Goal: Information Seeking & Learning: Check status

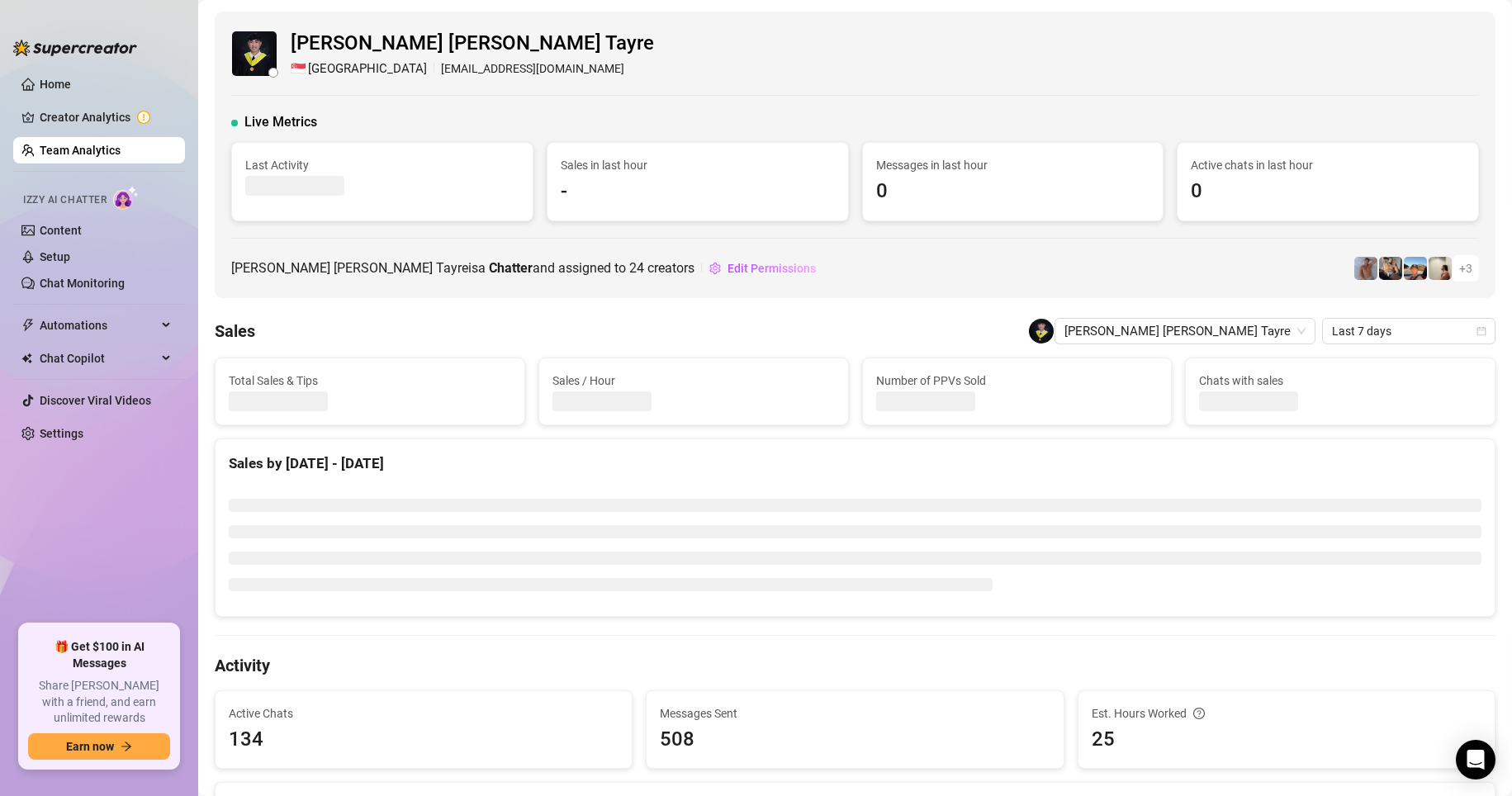
click at [93, 157] on link "Team Analytics" at bounding box center [80, 150] width 81 height 13
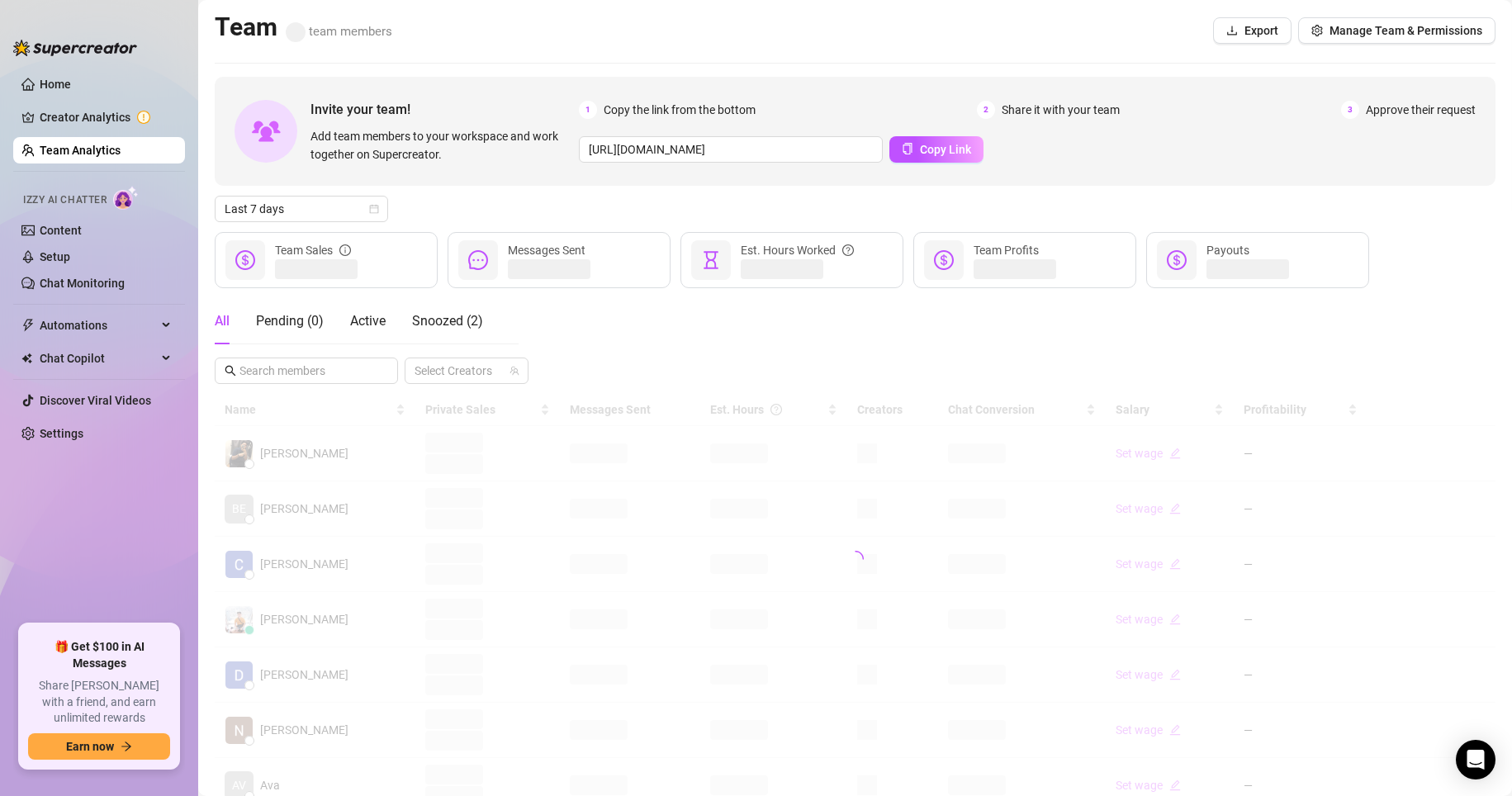
drag, startPoint x: 87, startPoint y: 153, endPoint x: 128, endPoint y: 146, distance: 41.6
click at [89, 152] on link "Team Analytics" at bounding box center [80, 150] width 81 height 13
click at [311, 219] on span "Last 7 days" at bounding box center [301, 209] width 153 height 25
click at [254, 354] on div "Custom date" at bounding box center [301, 348] width 147 height 19
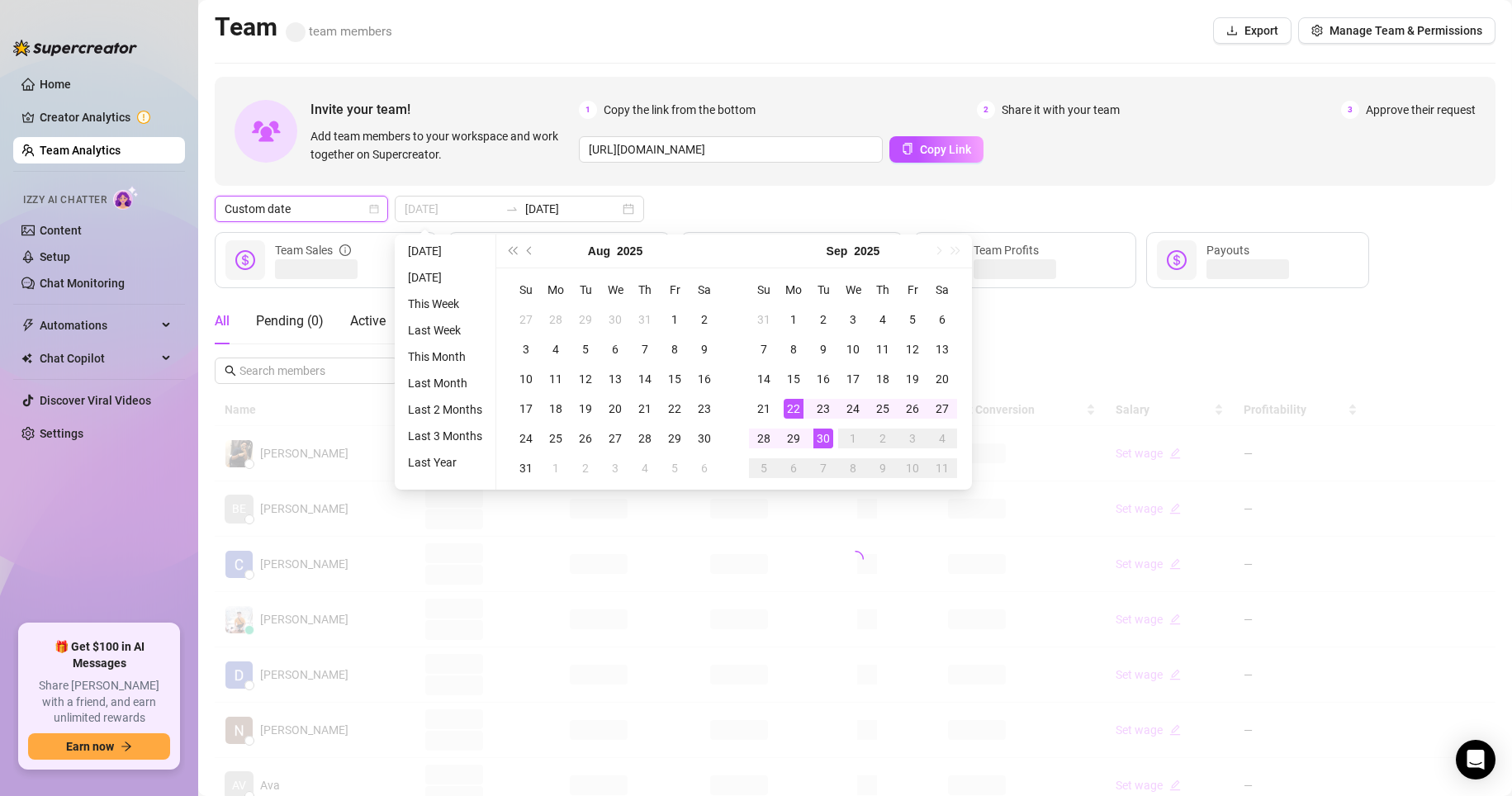
type input "[DATE]"
click at [823, 434] on div "30" at bounding box center [823, 438] width 20 height 20
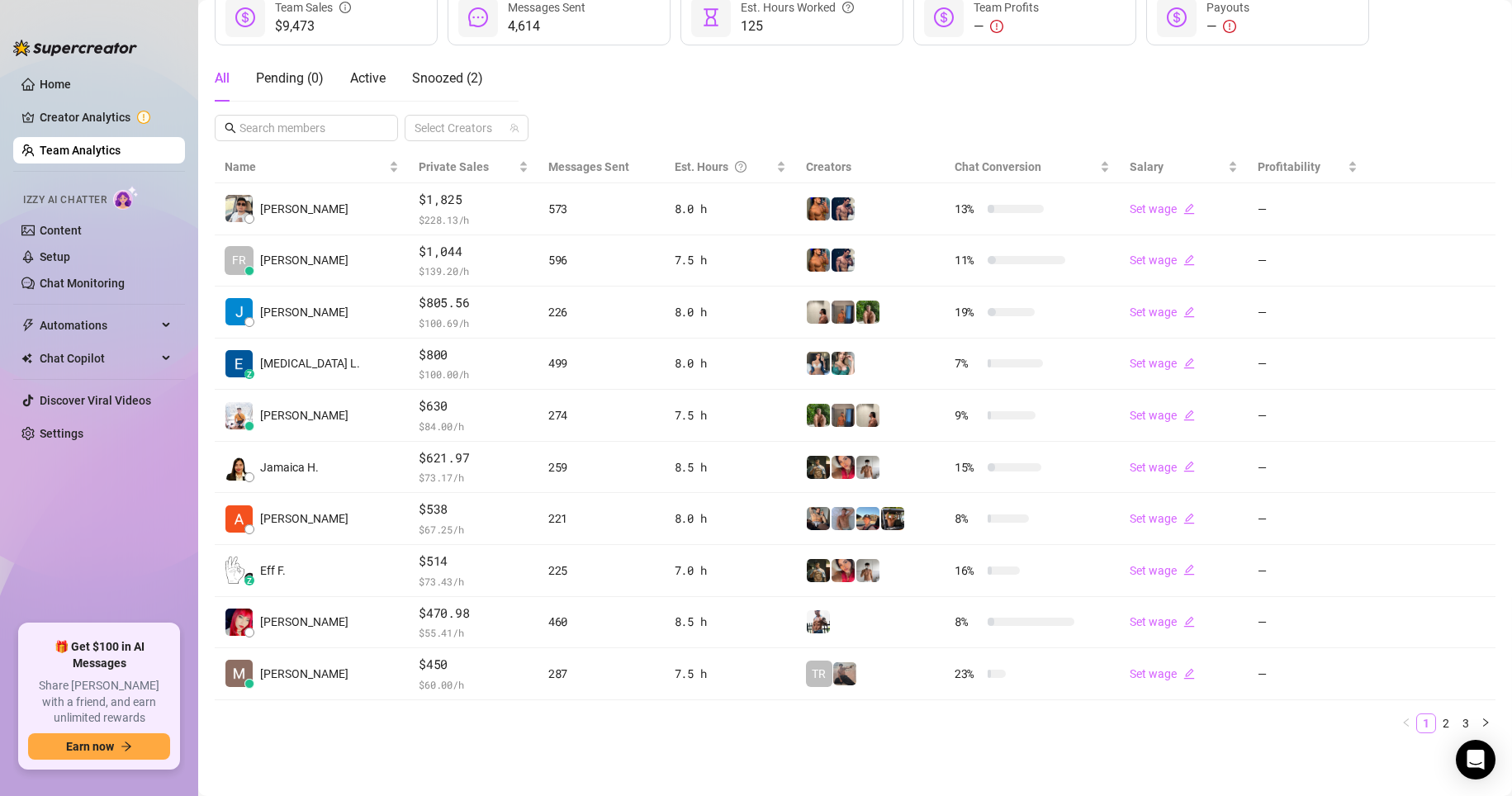
scroll to position [242, 0]
click at [1437, 720] on link "2" at bounding box center [1446, 724] width 19 height 19
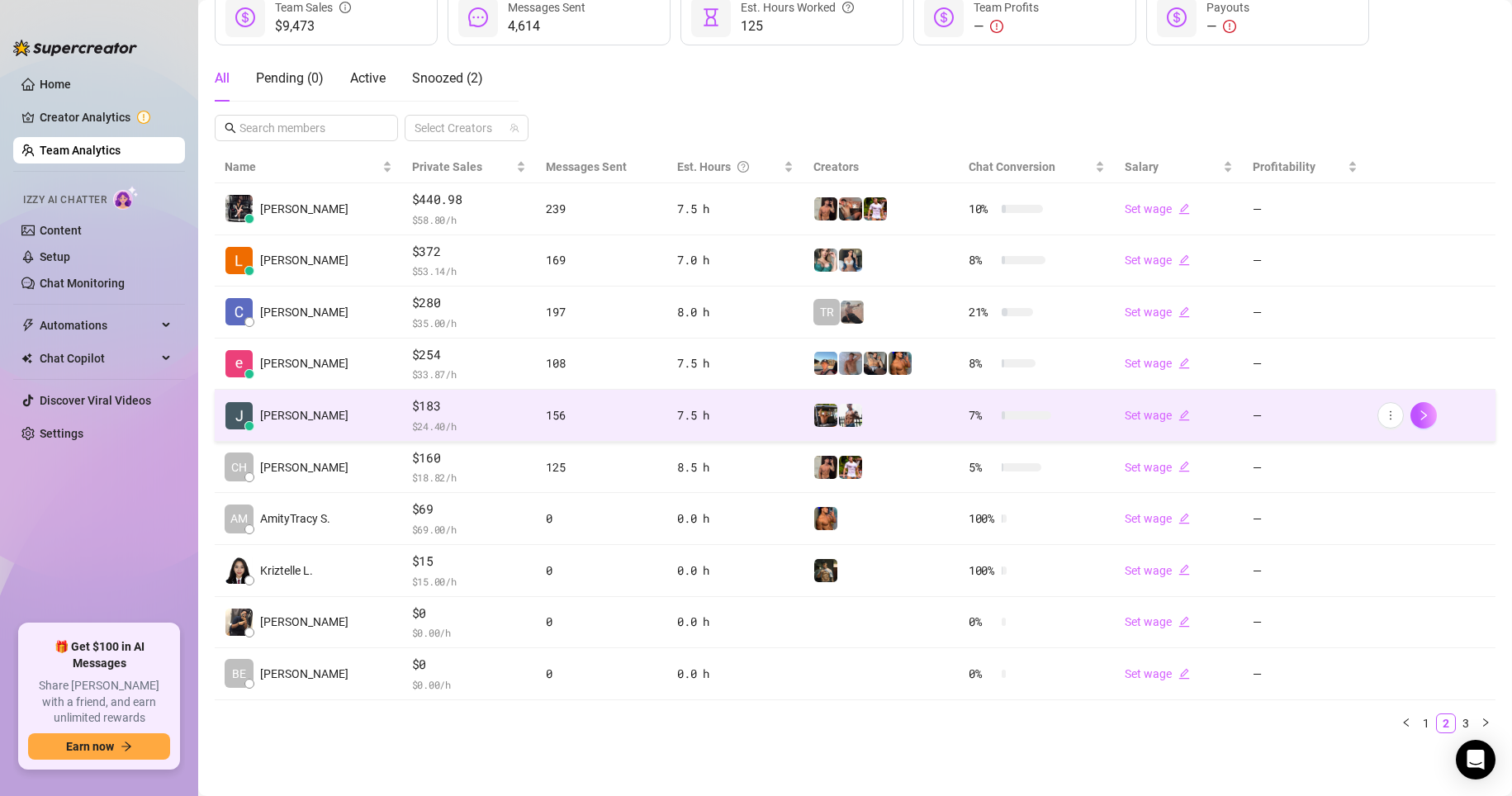
click at [455, 411] on span "$183" at bounding box center [470, 406] width 115 height 20
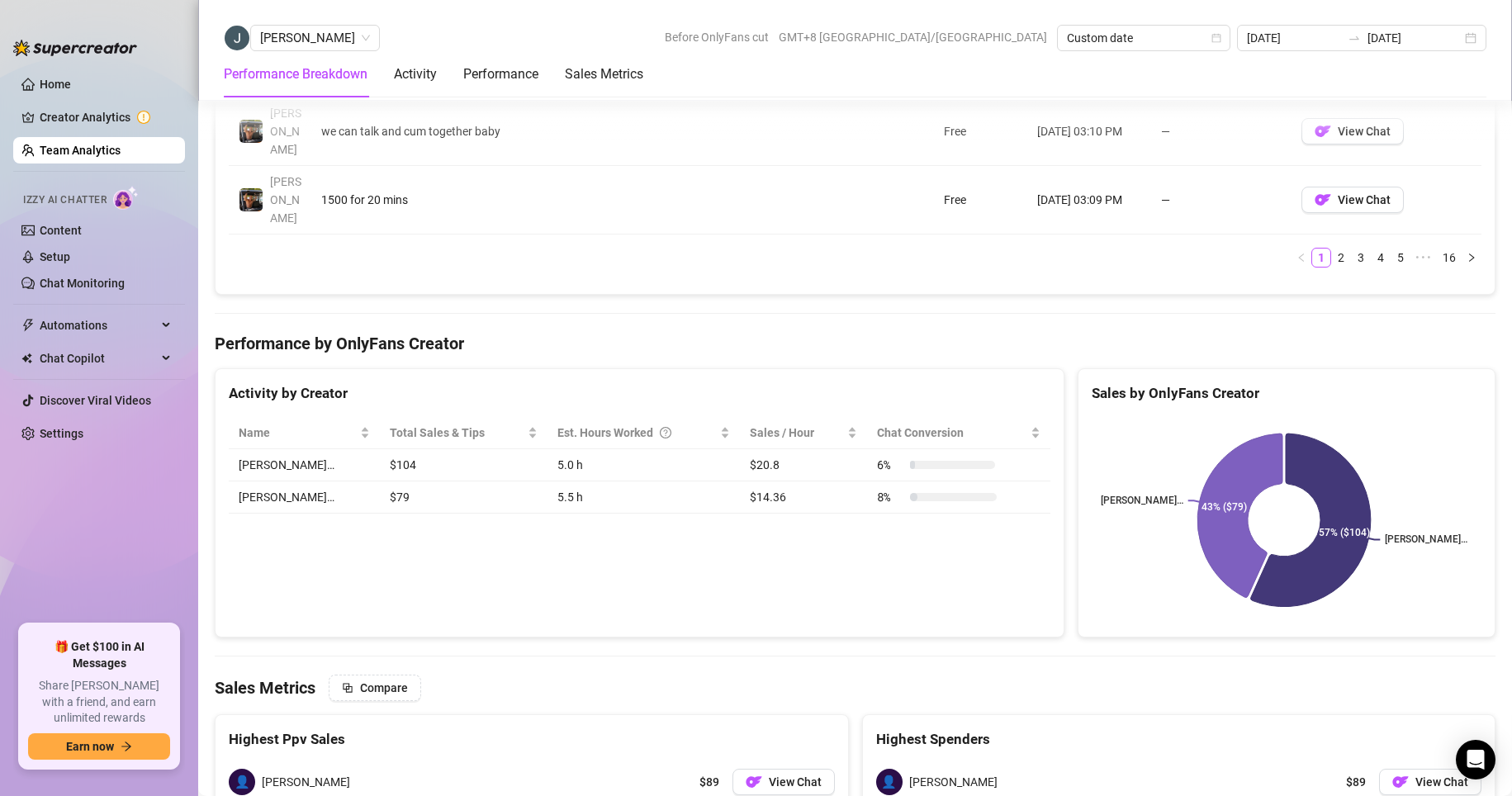
scroll to position [1308, 0]
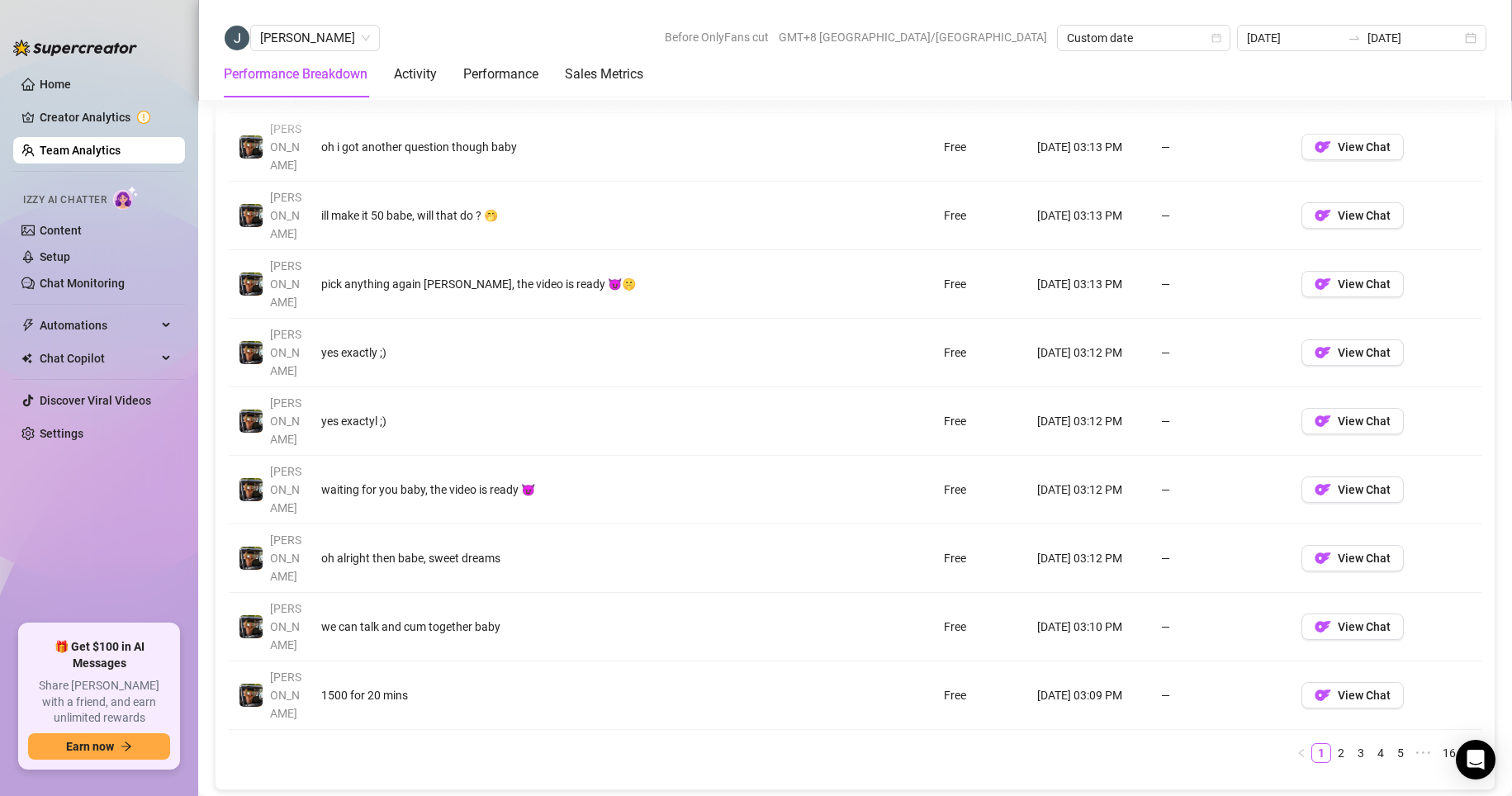
click at [67, 144] on link "Team Analytics" at bounding box center [80, 150] width 81 height 13
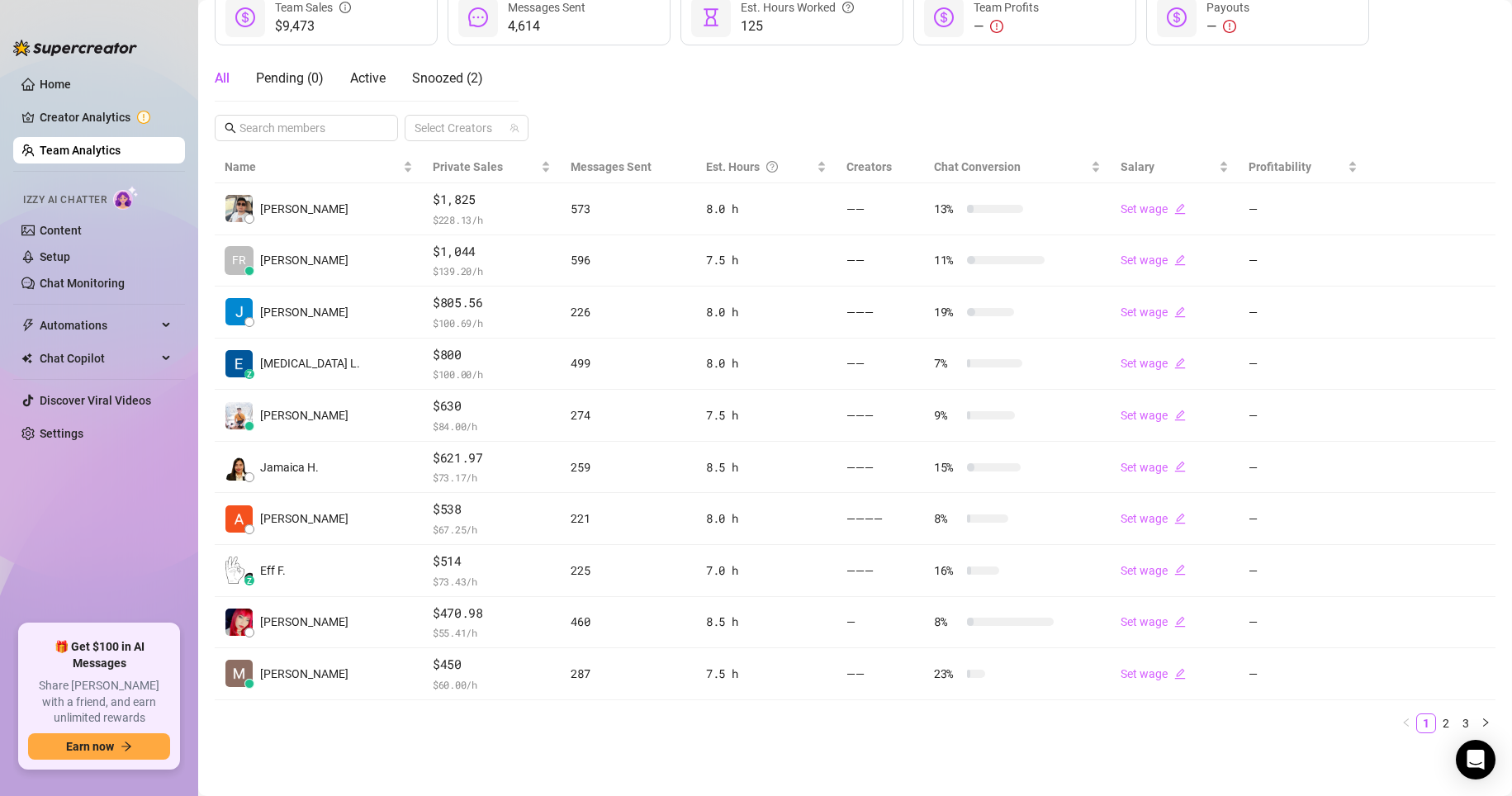
scroll to position [242, 0]
